Goal: Transaction & Acquisition: Purchase product/service

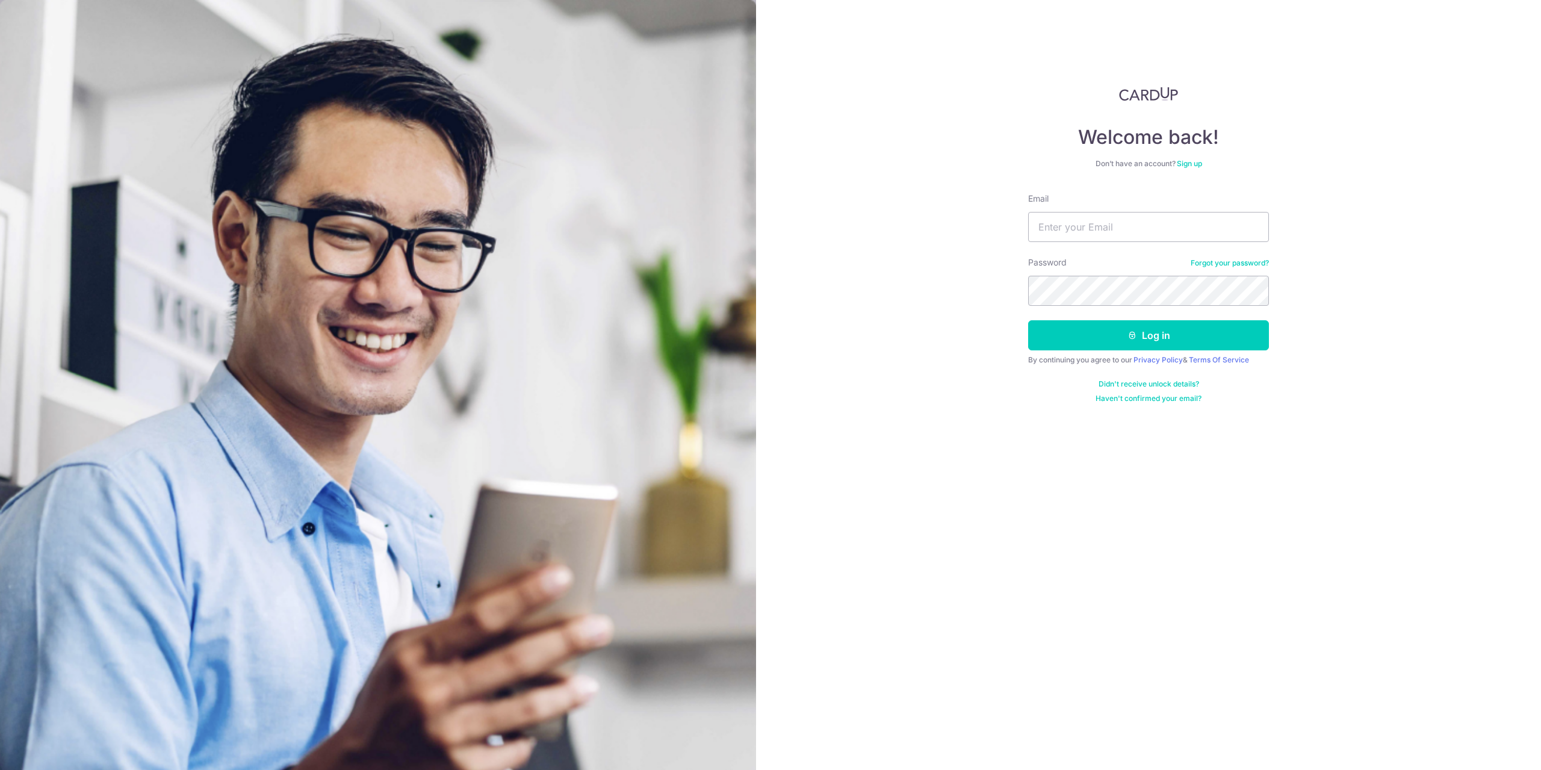
type input "[EMAIL_ADDRESS][DOMAIN_NAME]"
click at [1028, 320] on button "Log in" at bounding box center [1148, 335] width 241 height 30
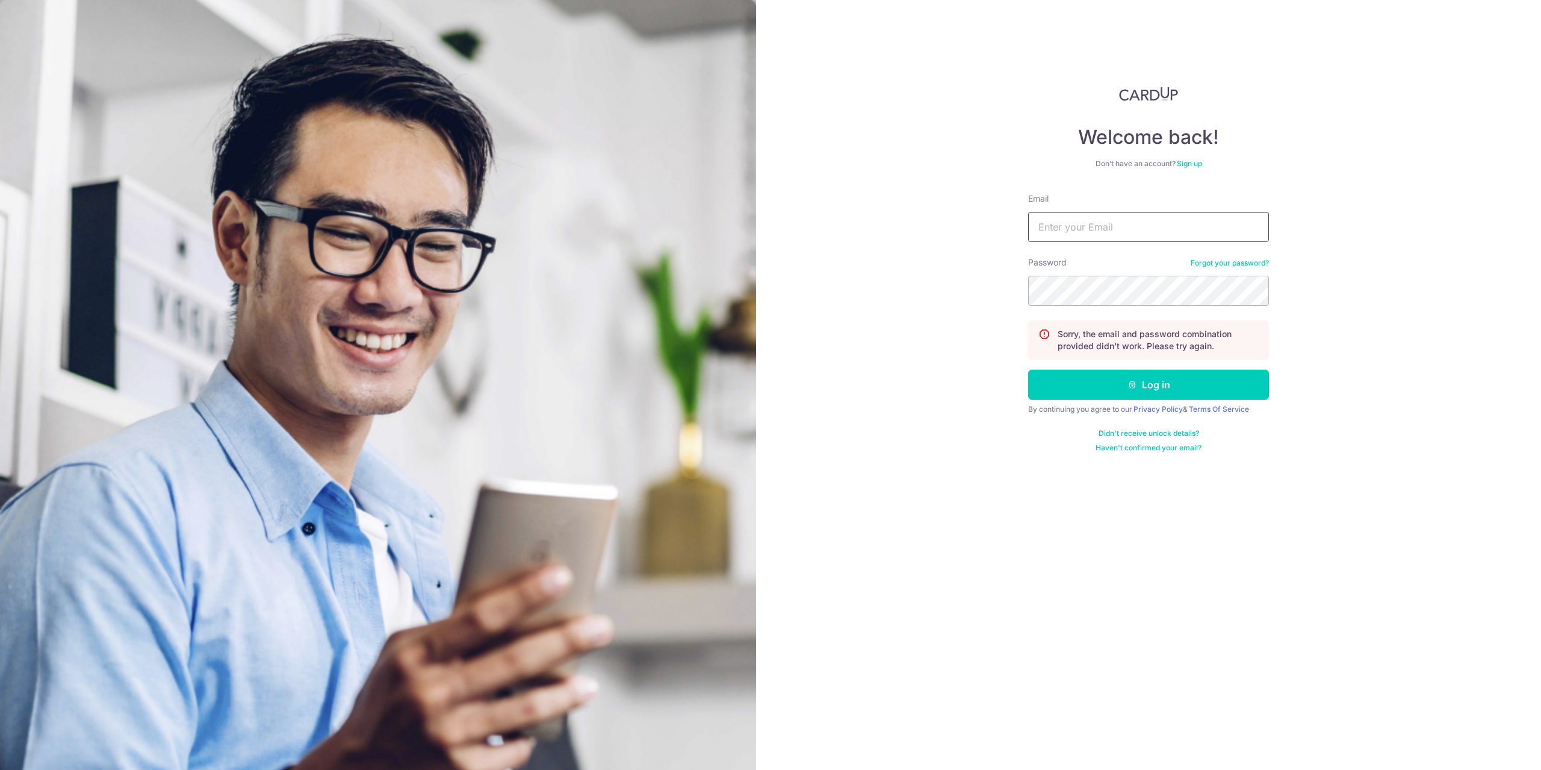
click at [1120, 223] on input "Email" at bounding box center [1148, 227] width 241 height 30
type input "yangk_h@hotmail.com"
click at [1028, 370] on button "Log in" at bounding box center [1148, 385] width 241 height 30
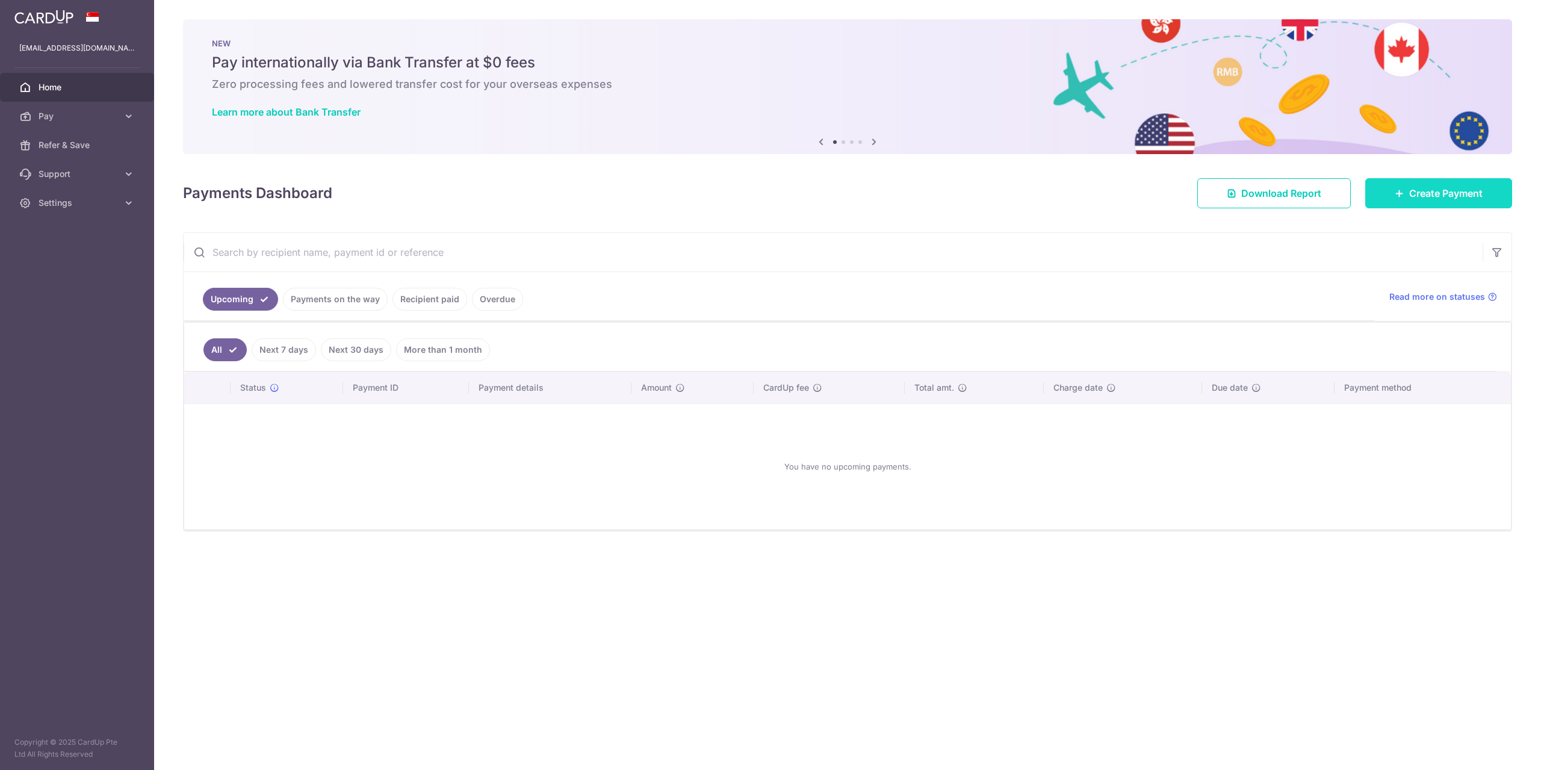
click at [1417, 199] on span "Create Payment" at bounding box center [1445, 193] width 73 height 14
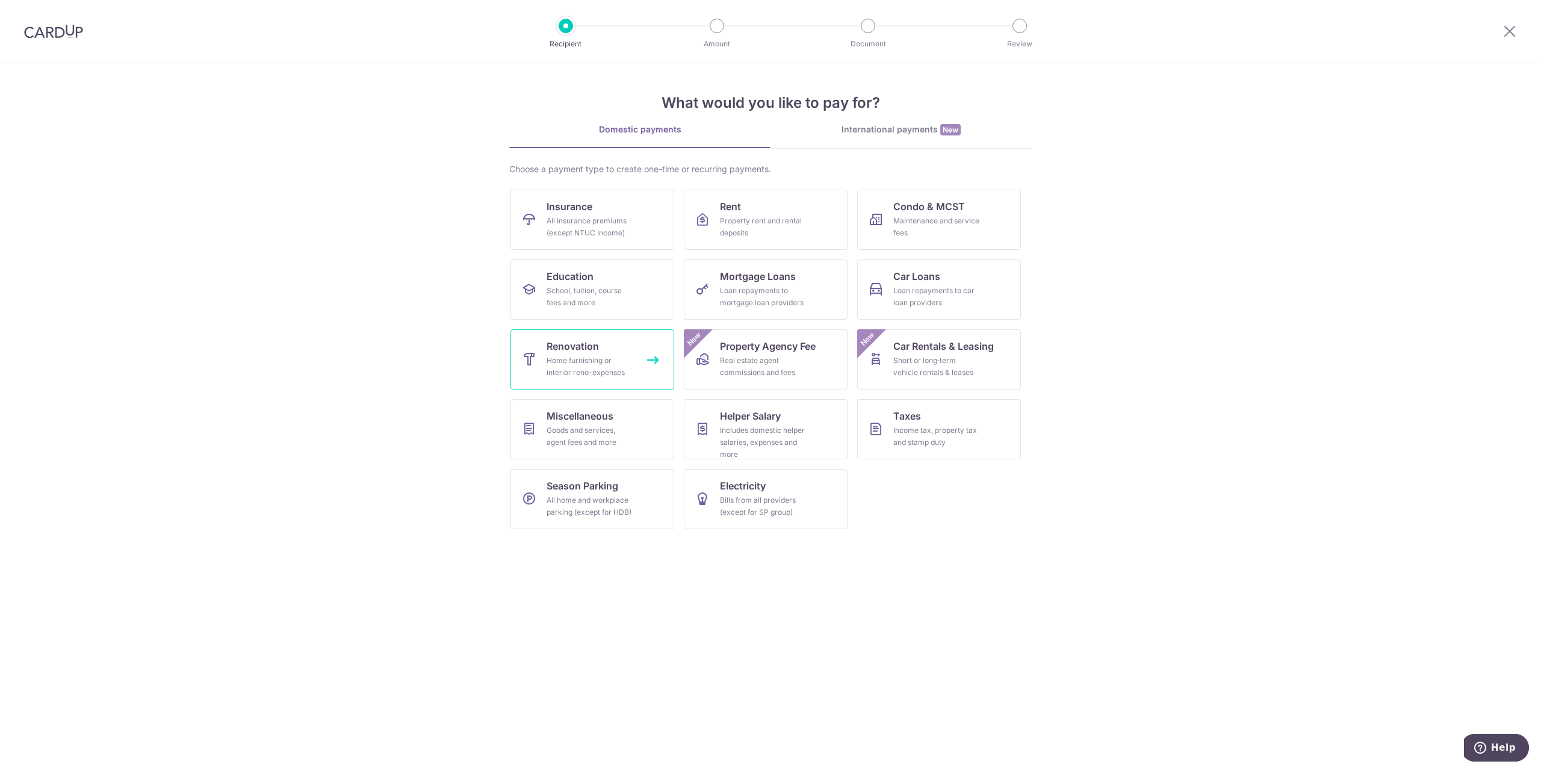
click at [577, 356] on div "Home furnishing or interior reno-expenses" at bounding box center [590, 367] width 87 height 24
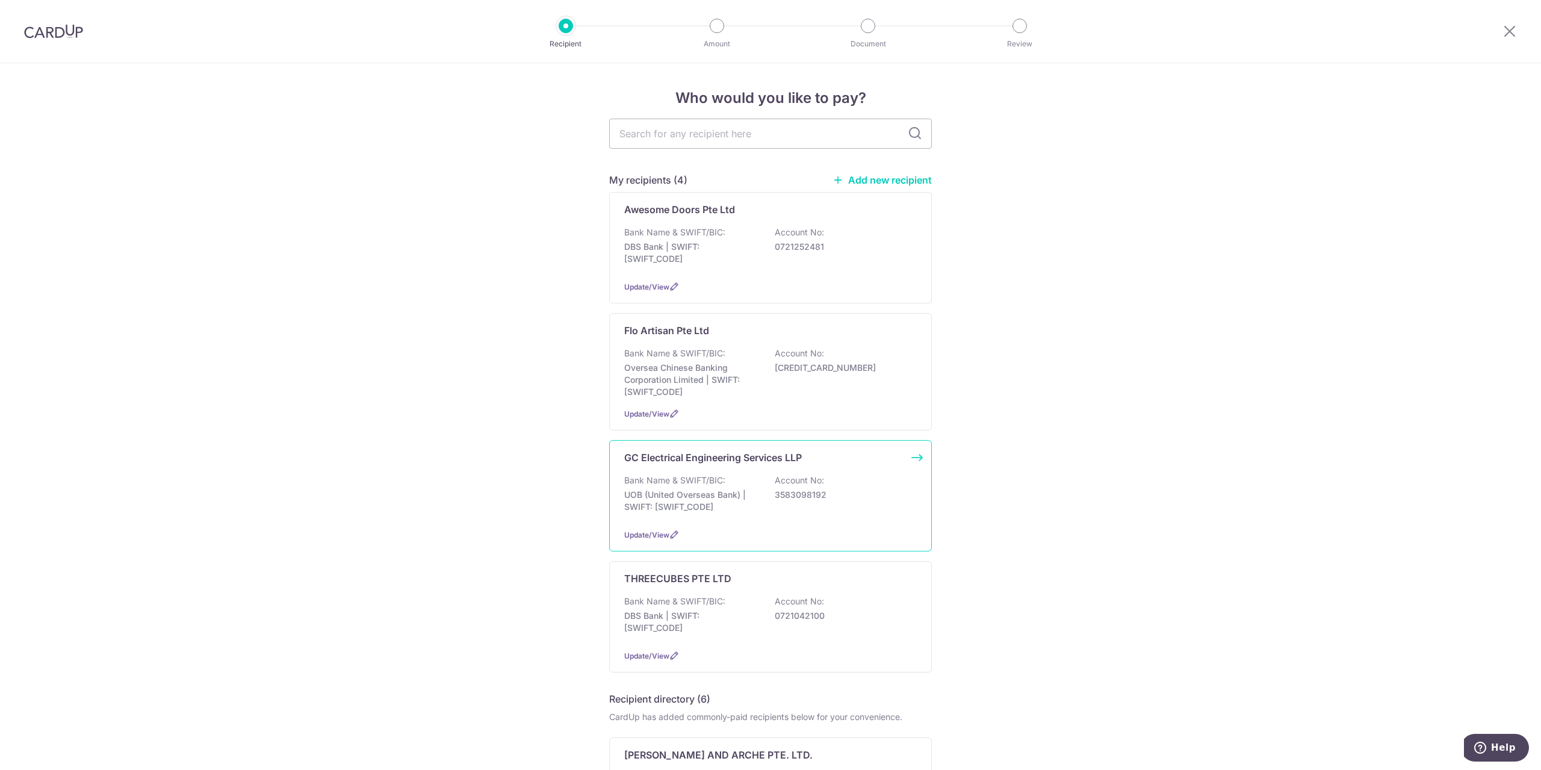
click at [727, 511] on p "UOB (United Overseas Bank) | SWIFT: UOVBSGSGXXX" at bounding box center [691, 501] width 135 height 24
